Goal: Task Accomplishment & Management: Manage account settings

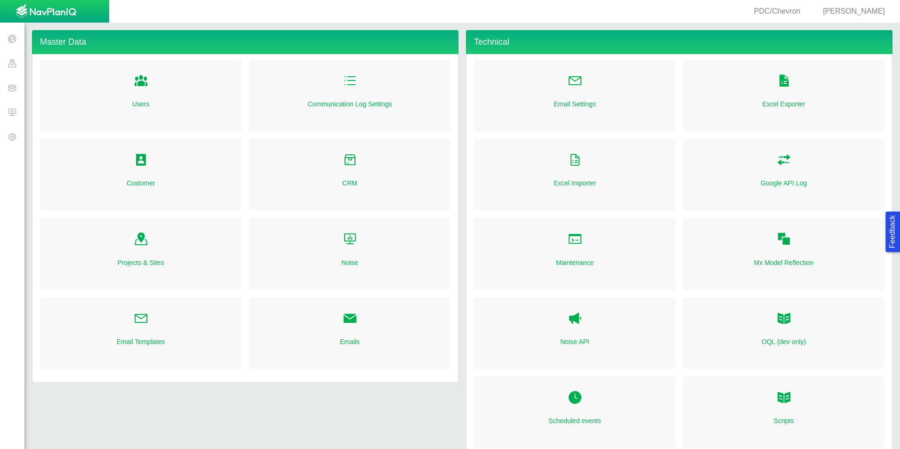
click at [20, 115] on span at bounding box center [12, 112] width 24 height 24
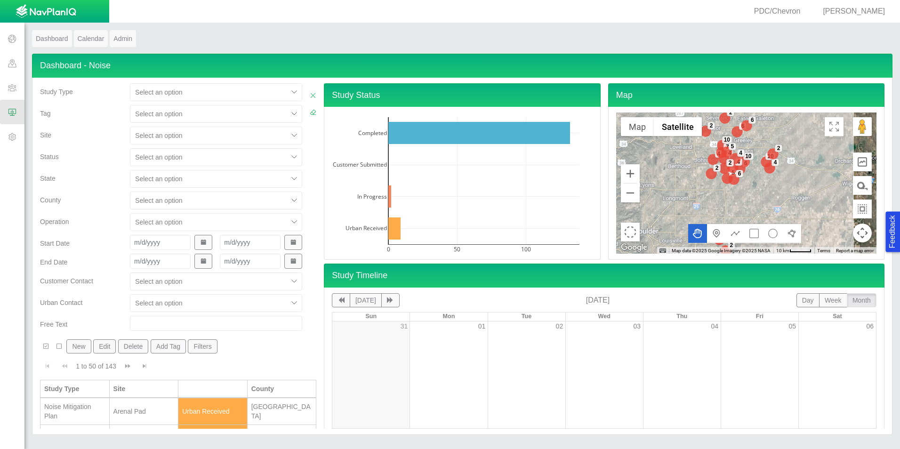
click at [852, 11] on span "[PERSON_NAME]" at bounding box center [854, 11] width 62 height 8
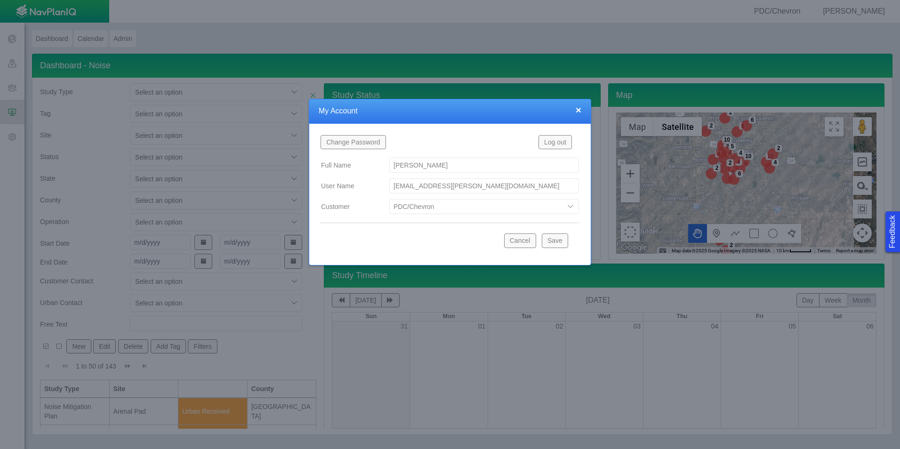
click at [519, 207] on select "Bison Blue Green Solutions Chevron Civitas Koloma Oxy PDC/Chevron Prairie OC Ur…" at bounding box center [484, 206] width 190 height 15
click at [389, 199] on select "Bison Blue Green Solutions Chevron Civitas Koloma Oxy PDC/Chevron Prairie OC Ur…" at bounding box center [484, 206] width 190 height 15
select select "42784196460046054"
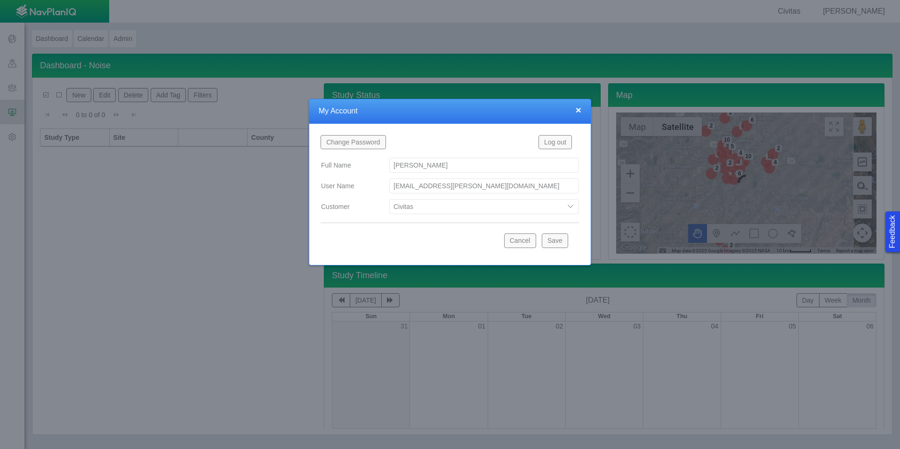
click at [555, 246] on button "Save" at bounding box center [555, 240] width 26 height 14
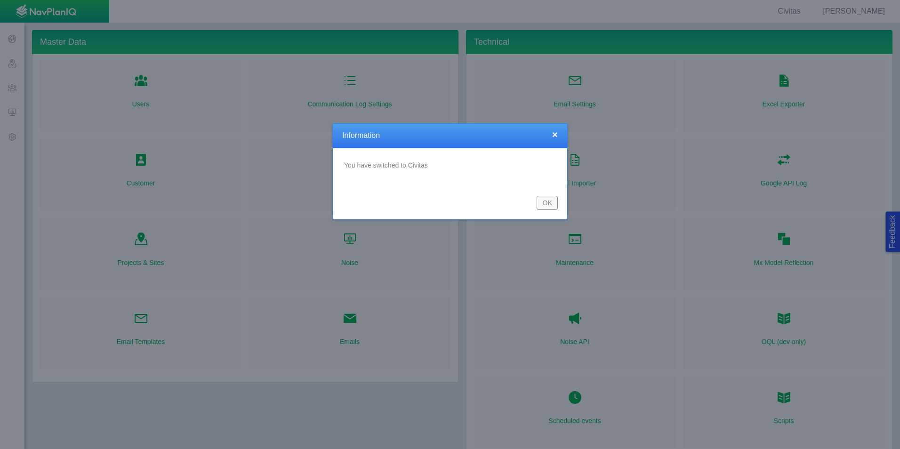
click at [548, 201] on button "OK" at bounding box center [546, 203] width 21 height 14
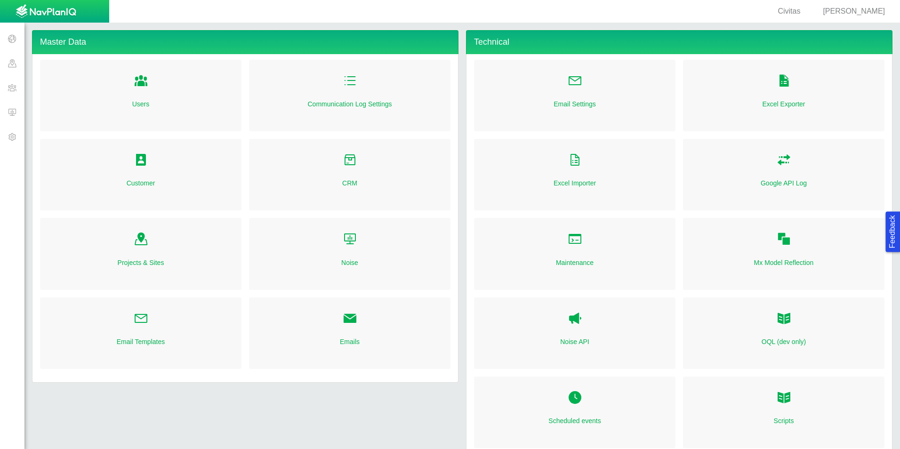
click at [10, 113] on span at bounding box center [12, 112] width 24 height 24
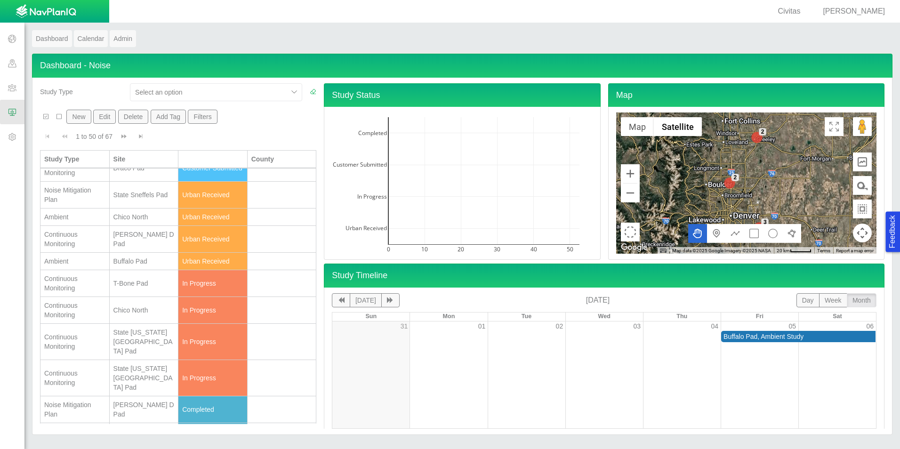
scroll to position [235, 0]
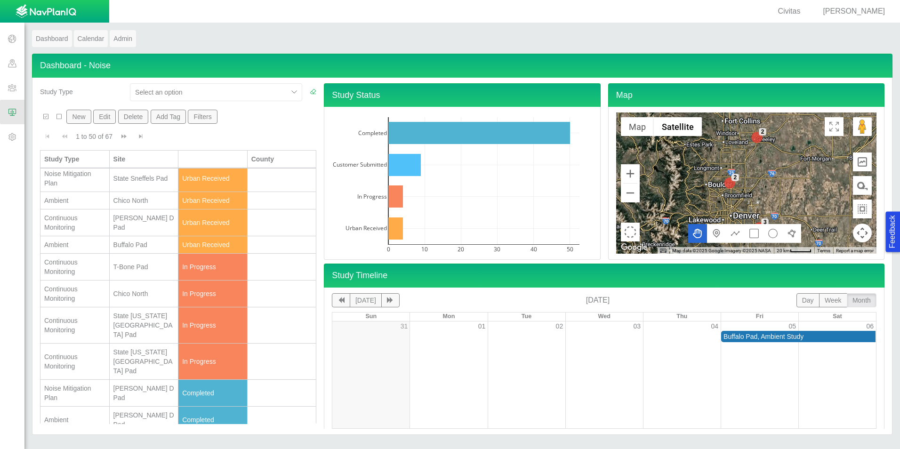
click at [129, 298] on div "Chico North" at bounding box center [143, 293] width 61 height 9
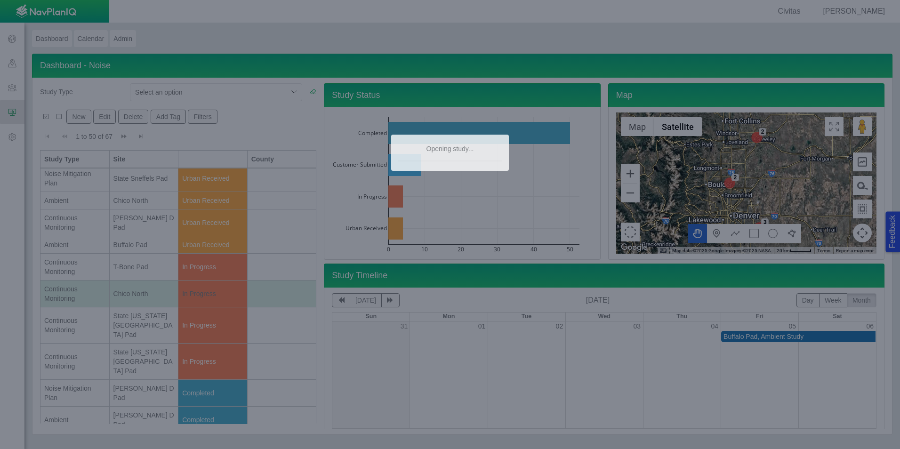
scroll to position [0, 0]
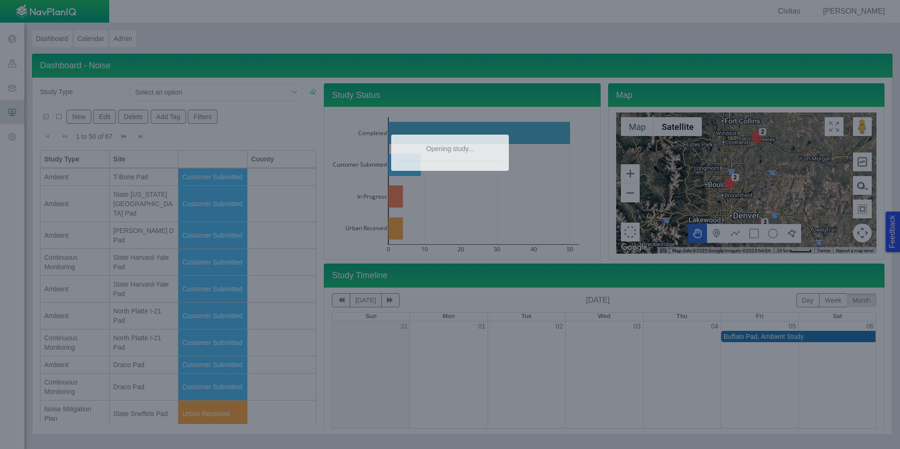
type textarea "x"
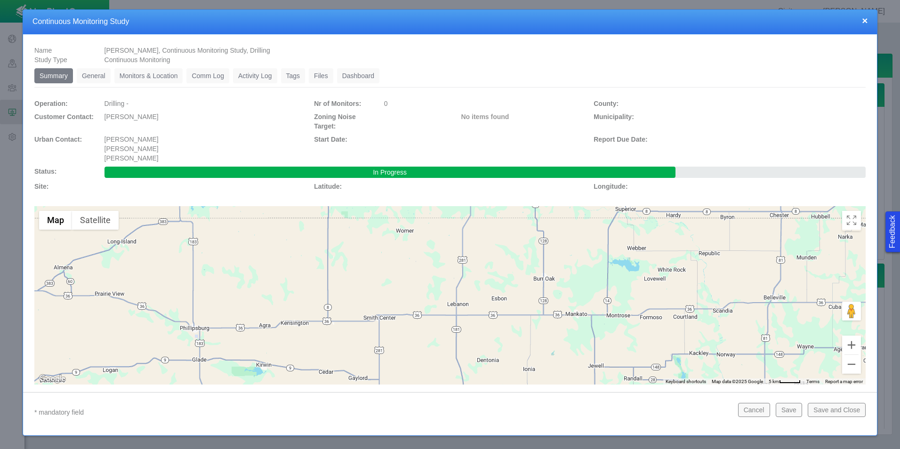
click at [152, 76] on link "Monitors & Location" at bounding box center [148, 75] width 69 height 15
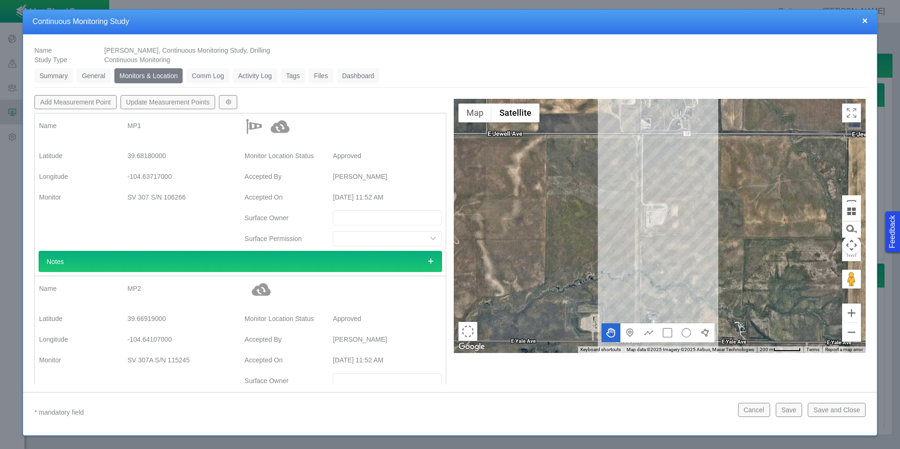
click at [69, 78] on link "Summary" at bounding box center [53, 75] width 39 height 15
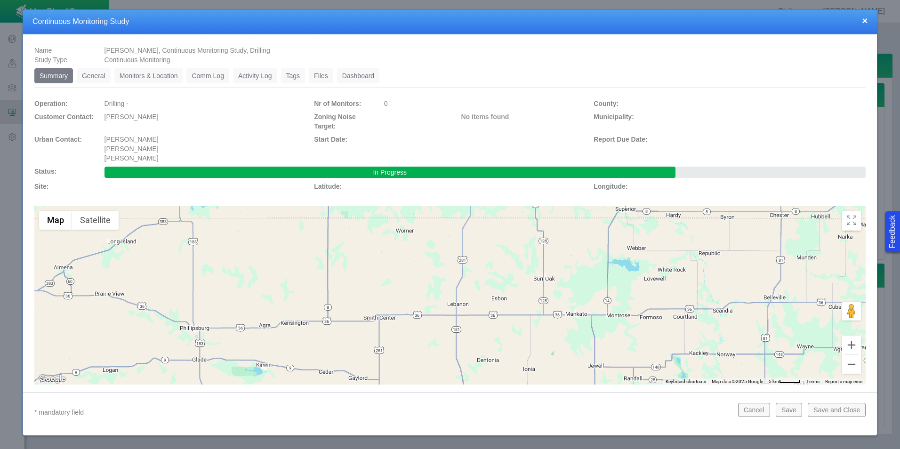
click at [95, 81] on link "General" at bounding box center [94, 75] width 34 height 15
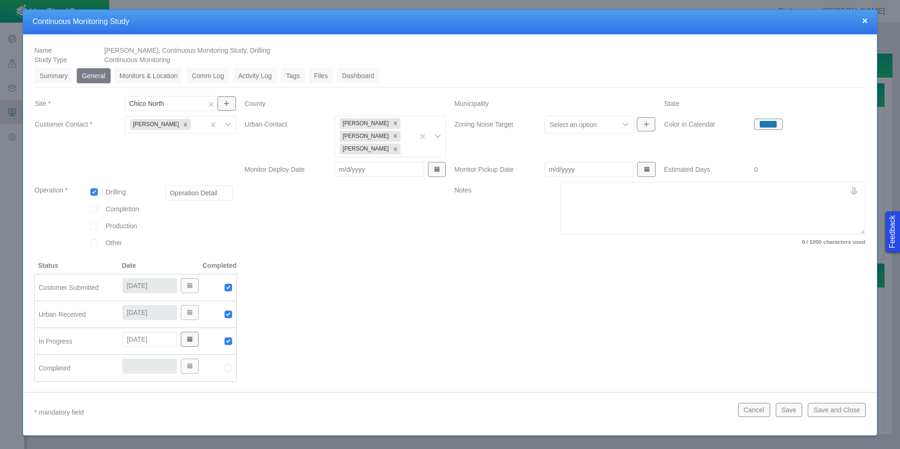
click at [144, 81] on link "Monitors & Location" at bounding box center [148, 75] width 69 height 15
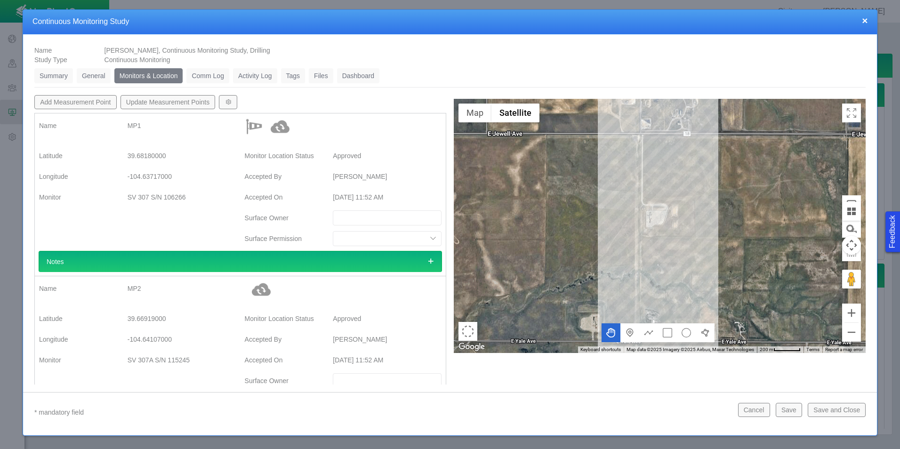
click at [864, 22] on button "×" at bounding box center [865, 21] width 6 height 10
